Goal: Check status: Check status

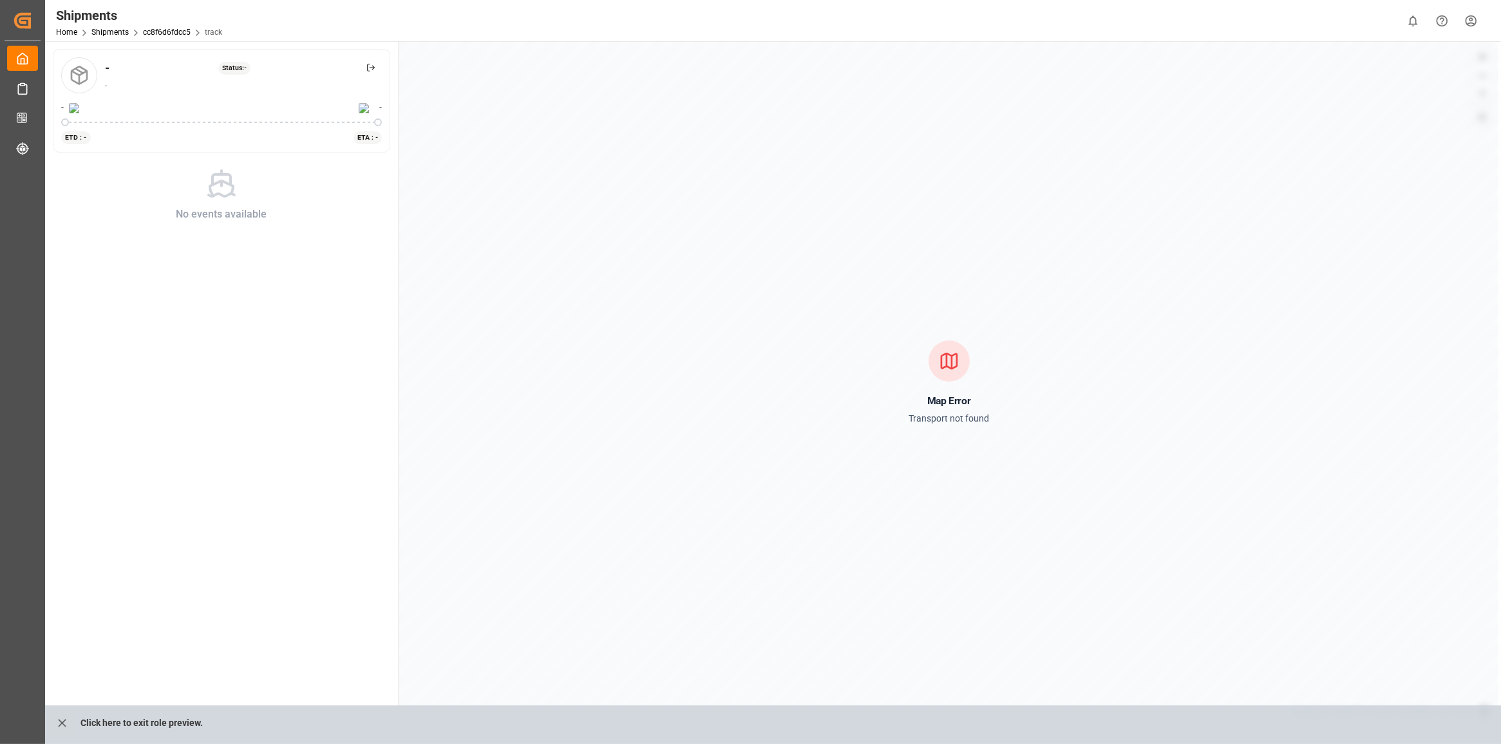
click at [918, 474] on div "Map Error Transport not found" at bounding box center [948, 383] width 1099 height 685
click at [166, 19] on div "Shipments" at bounding box center [139, 15] width 166 height 19
click at [165, 30] on link "cc8f6d6fdcc5" at bounding box center [167, 32] width 48 height 9
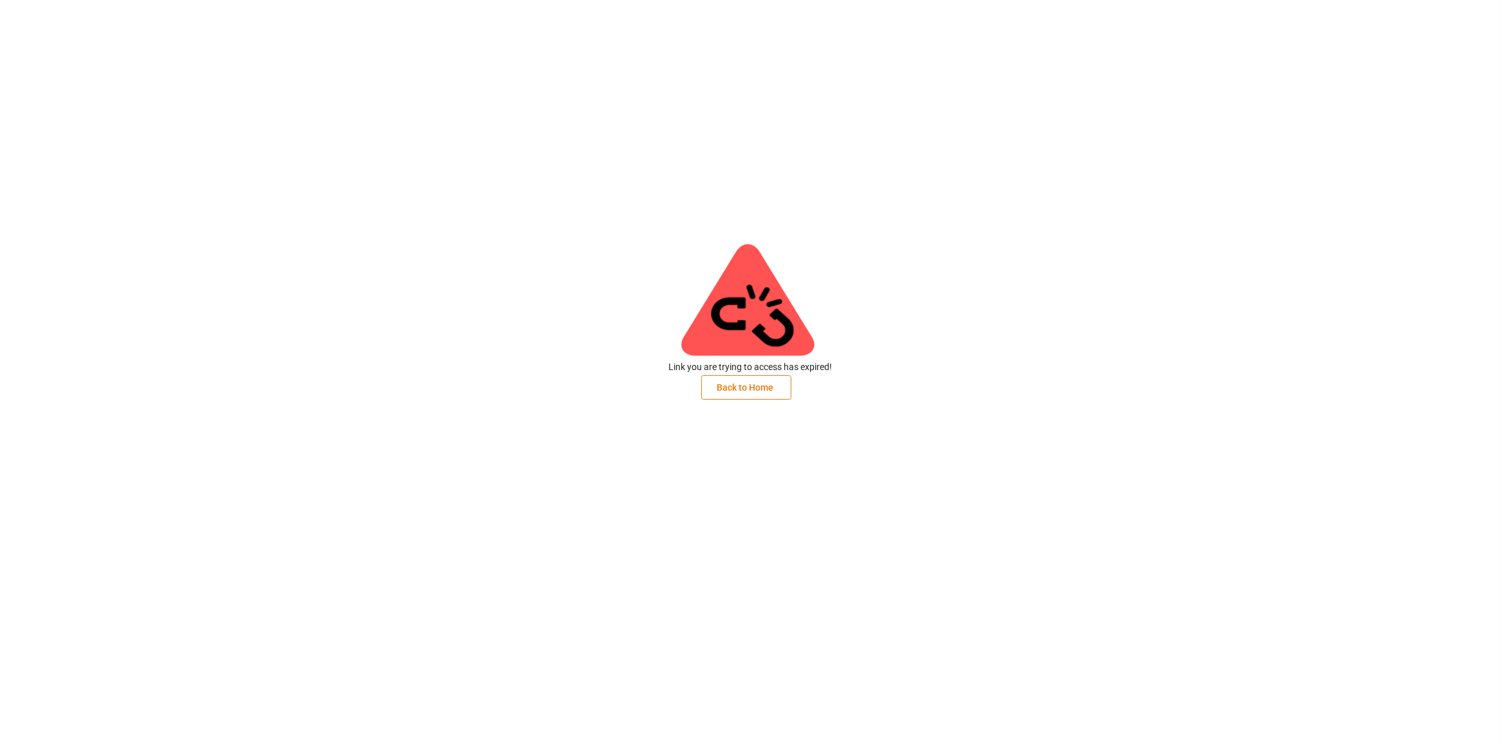
click at [749, 378] on button "Back to Home" at bounding box center [746, 387] width 90 height 24
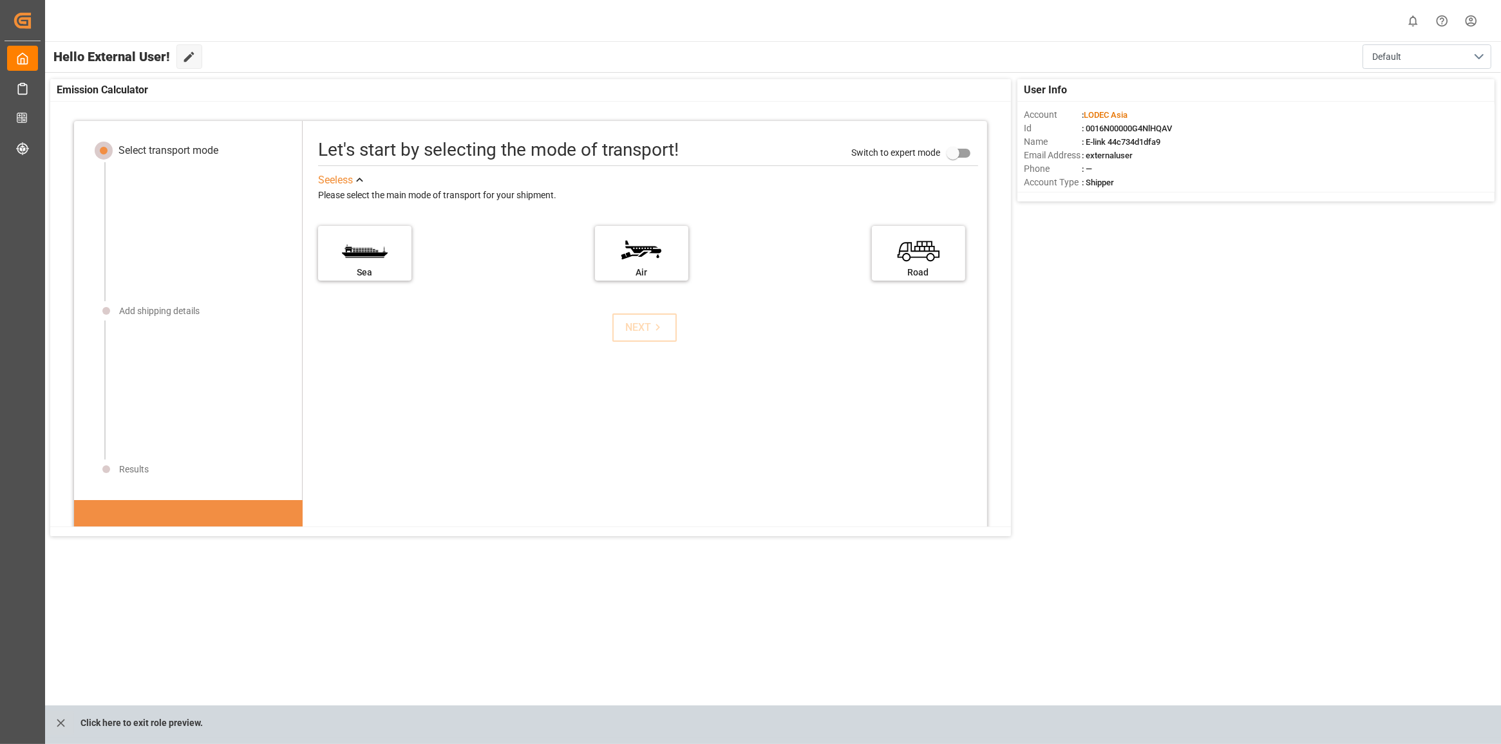
click at [334, 15] on div "0 Notifications Only show unread All Watching Mark all categories read No notif…" at bounding box center [768, 20] width 1465 height 41
click at [217, 19] on div "0 Notifications Only show unread All Watching Mark all categories read No notif…" at bounding box center [768, 20] width 1465 height 41
click at [62, 722] on icon "close role preview" at bounding box center [61, 723] width 8 height 8
